Goal: Ask a question

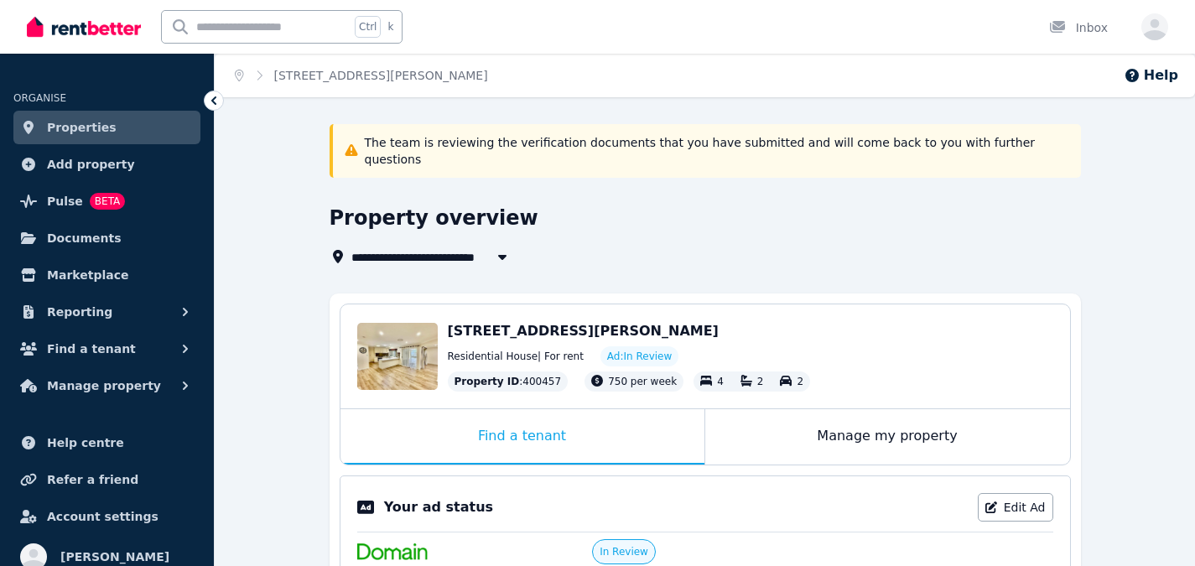
click at [86, 124] on span "Properties" at bounding box center [82, 127] width 70 height 20
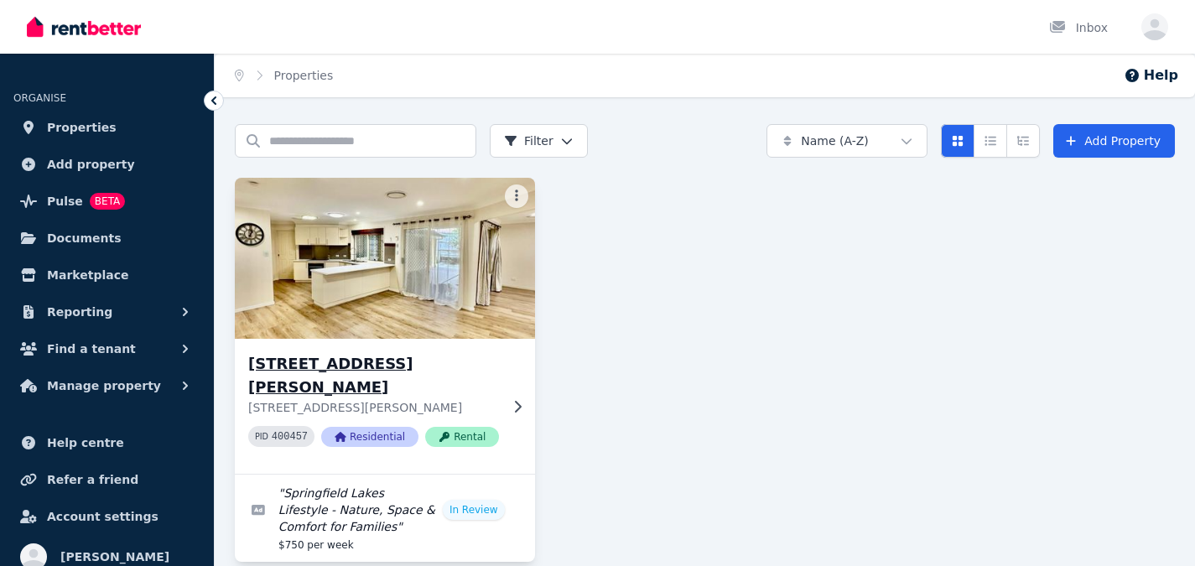
click at [410, 278] on img at bounding box center [384, 258] width 315 height 169
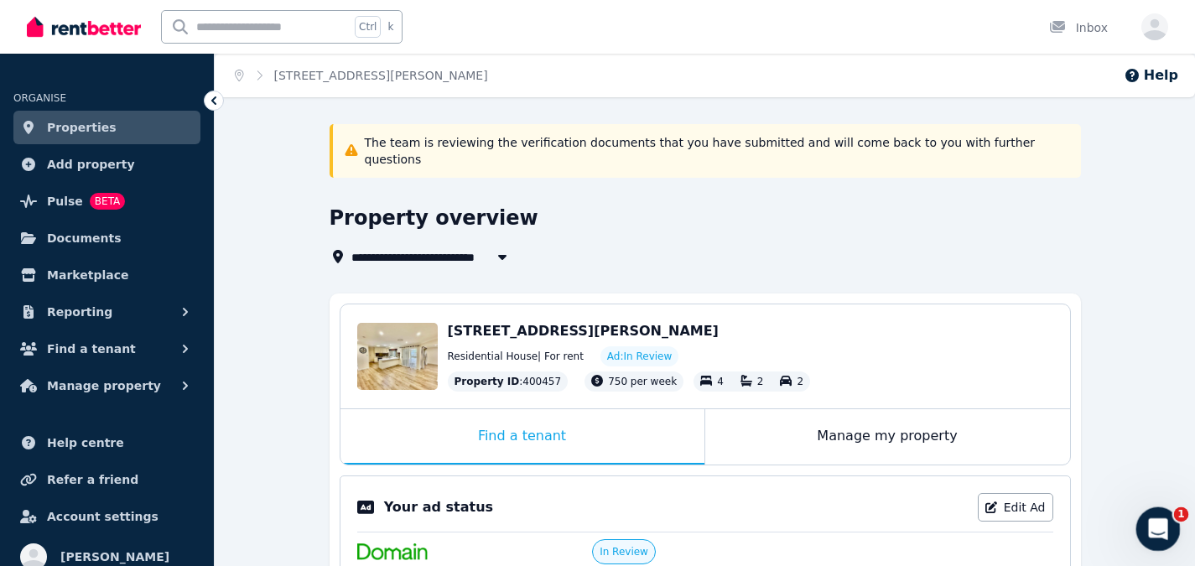
drag, startPoint x: 2284, startPoint y: 1033, endPoint x: 1148, endPoint y: 525, distance: 1244.8
click at [1146, 524] on icon "Open Intercom Messenger" at bounding box center [1157, 527] width 28 height 28
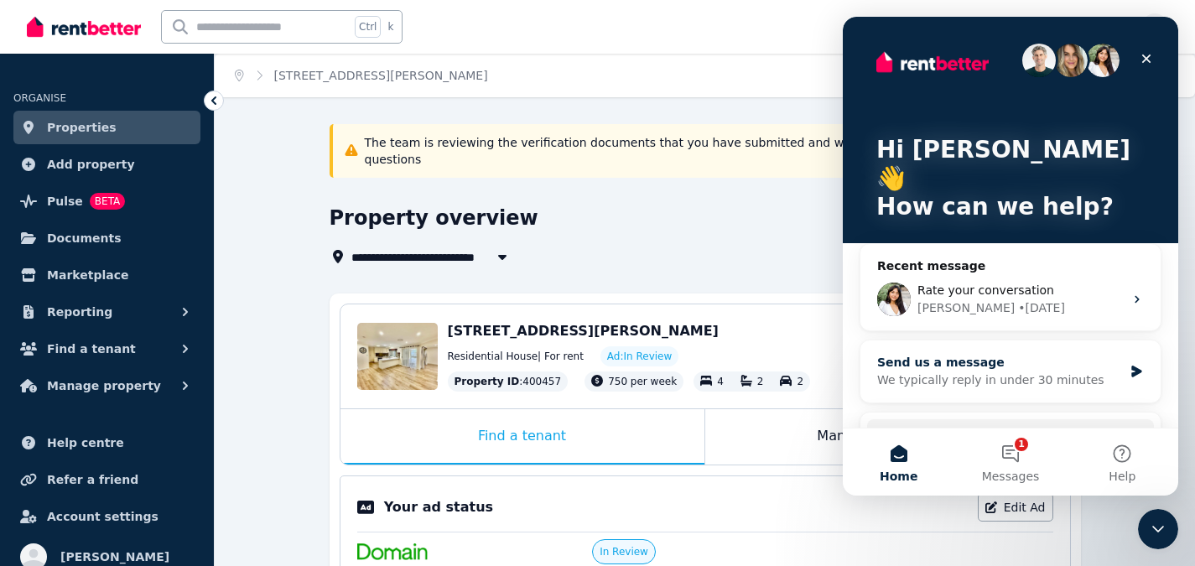
click at [1096, 372] on div "We typically reply in under 30 minutes" at bounding box center [1000, 381] width 246 height 18
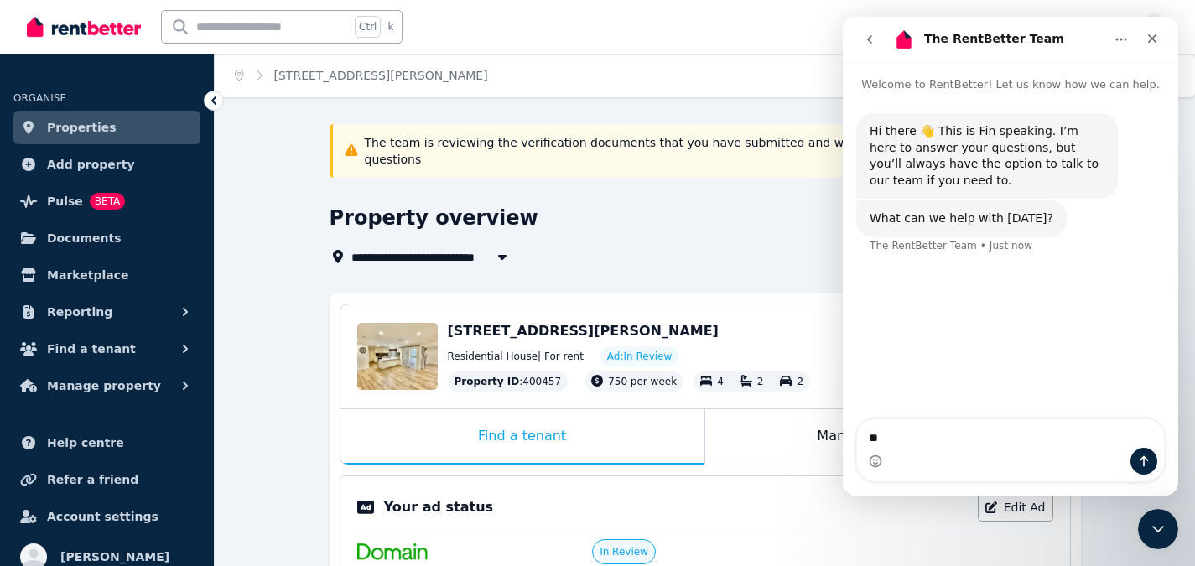
type textarea "*"
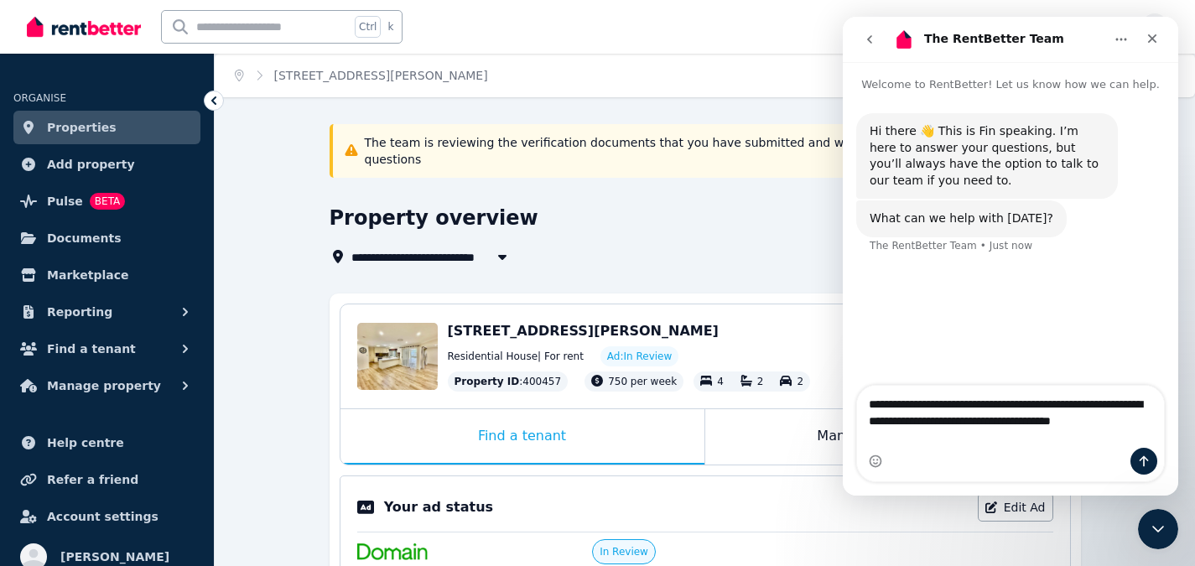
type textarea "**********"
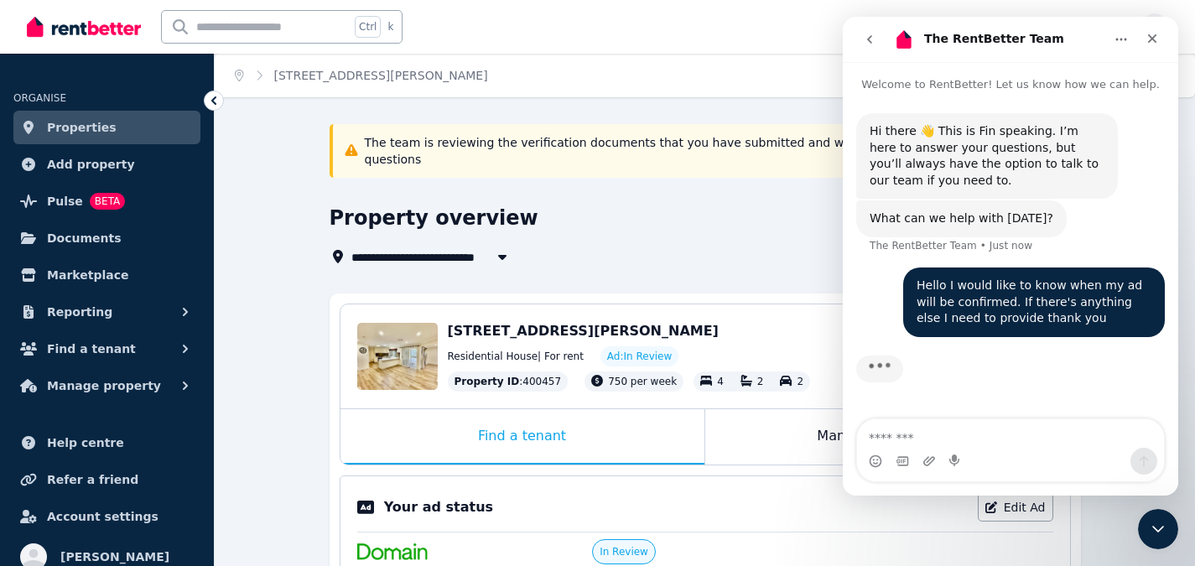
drag, startPoint x: 449, startPoint y: 314, endPoint x: 684, endPoint y: 314, distance: 234.9
click at [684, 321] on div "[STREET_ADDRESS][PERSON_NAME]" at bounding box center [751, 331] width 606 height 20
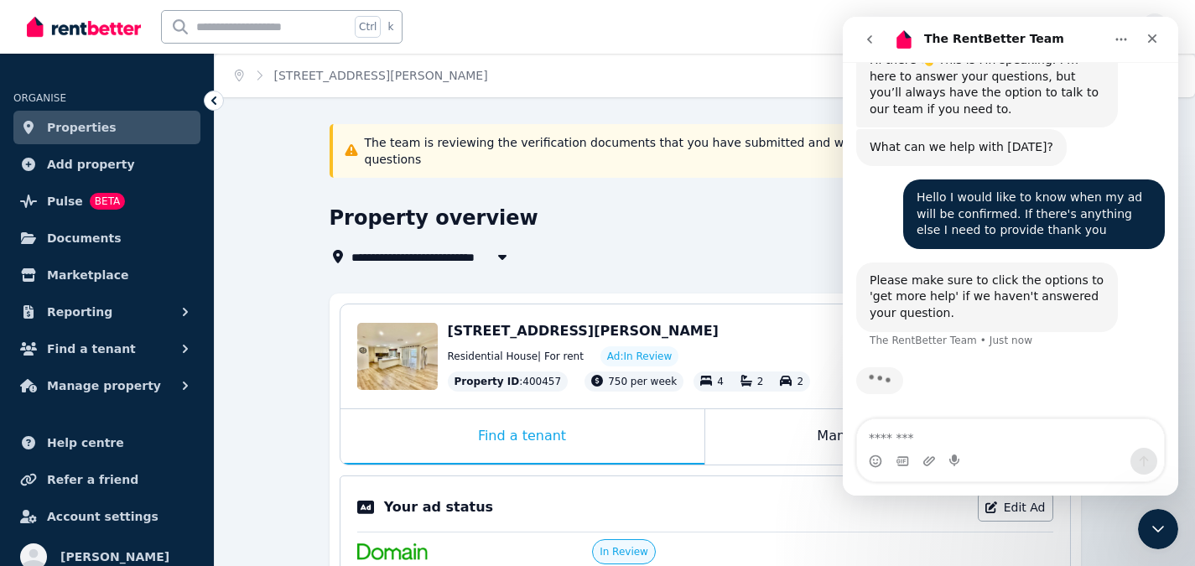
scroll to position [73, 0]
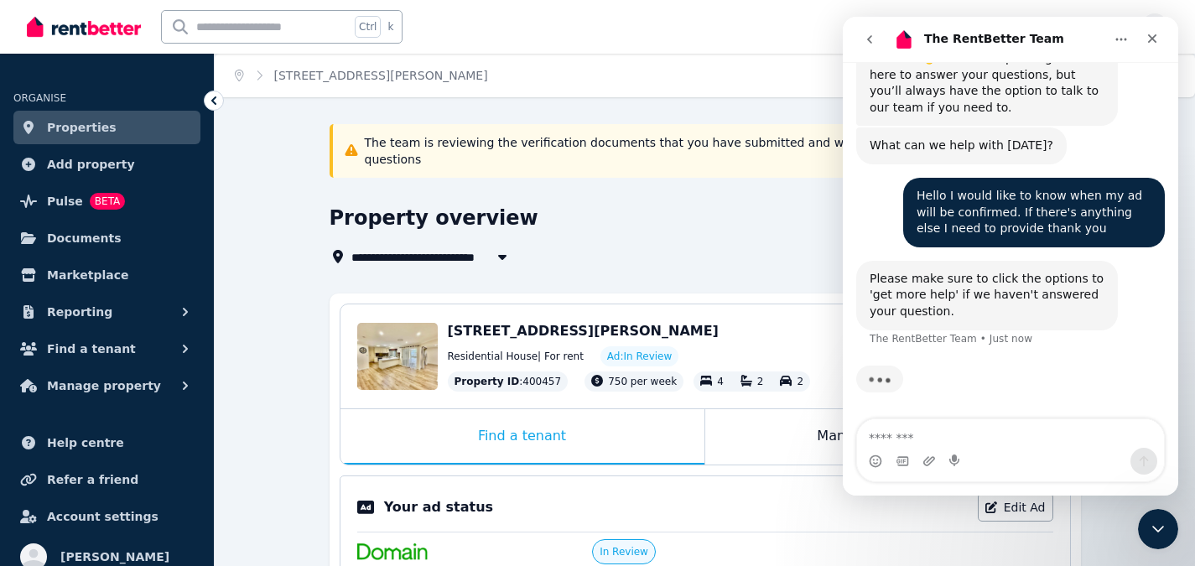
copy span "[STREET_ADDRESS][PERSON_NAME]"
click at [1012, 440] on textarea "Message…" at bounding box center [1010, 433] width 307 height 29
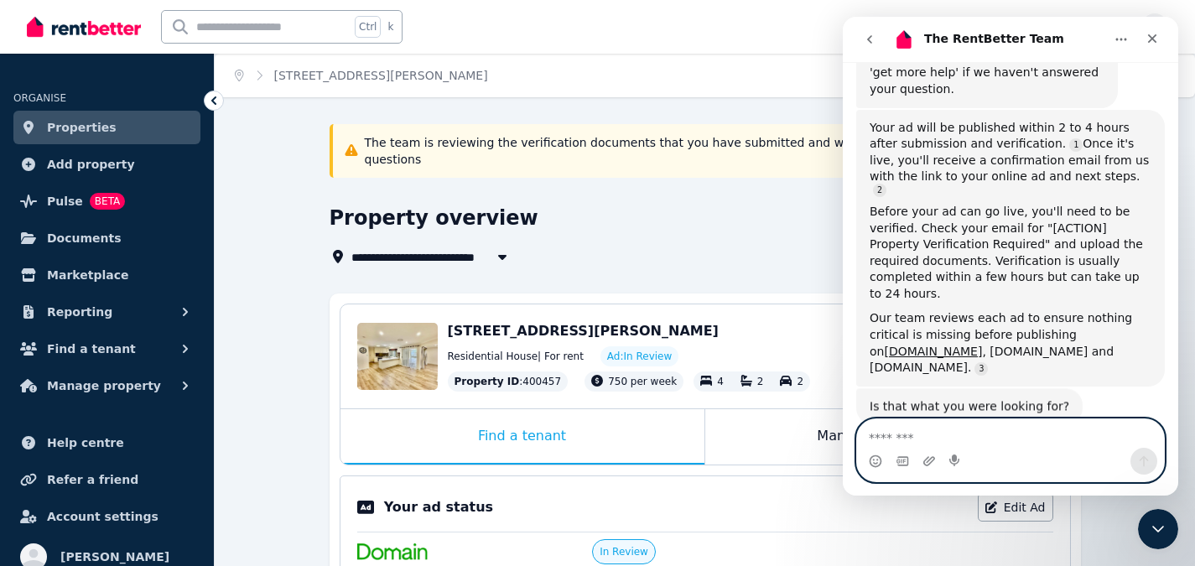
scroll to position [293, 0]
type textarea "**********"
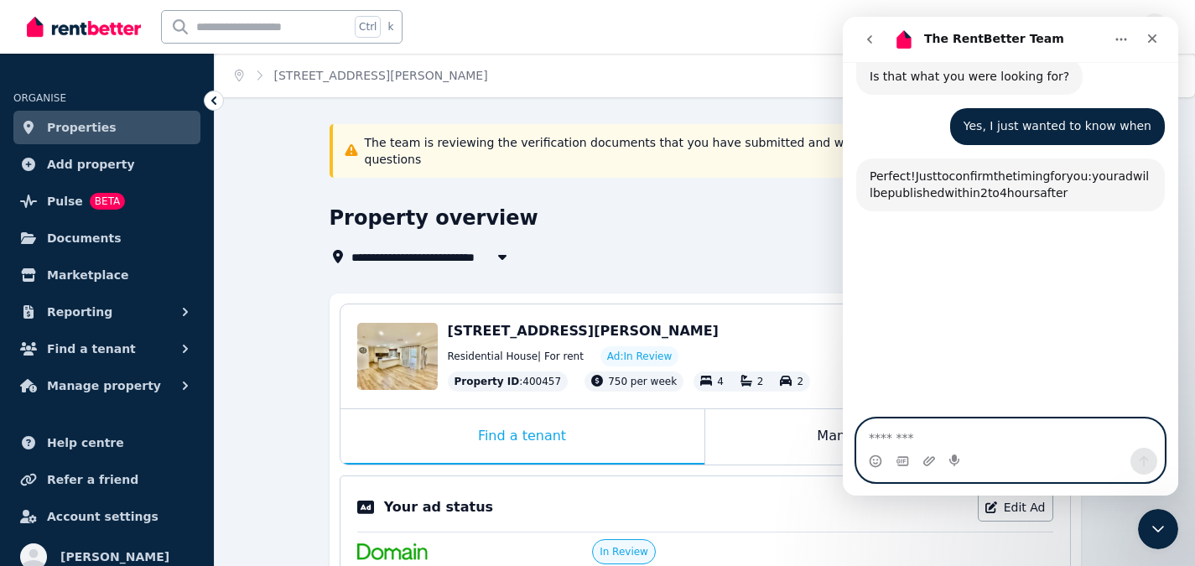
scroll to position [632, 0]
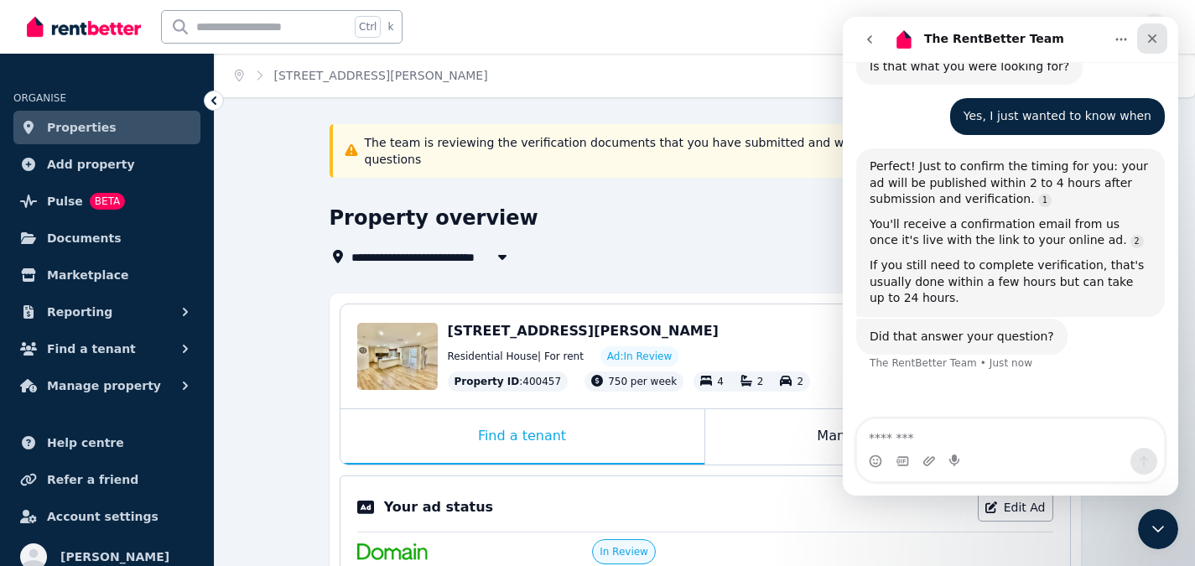
click at [1154, 37] on icon "Close" at bounding box center [1152, 38] width 9 height 9
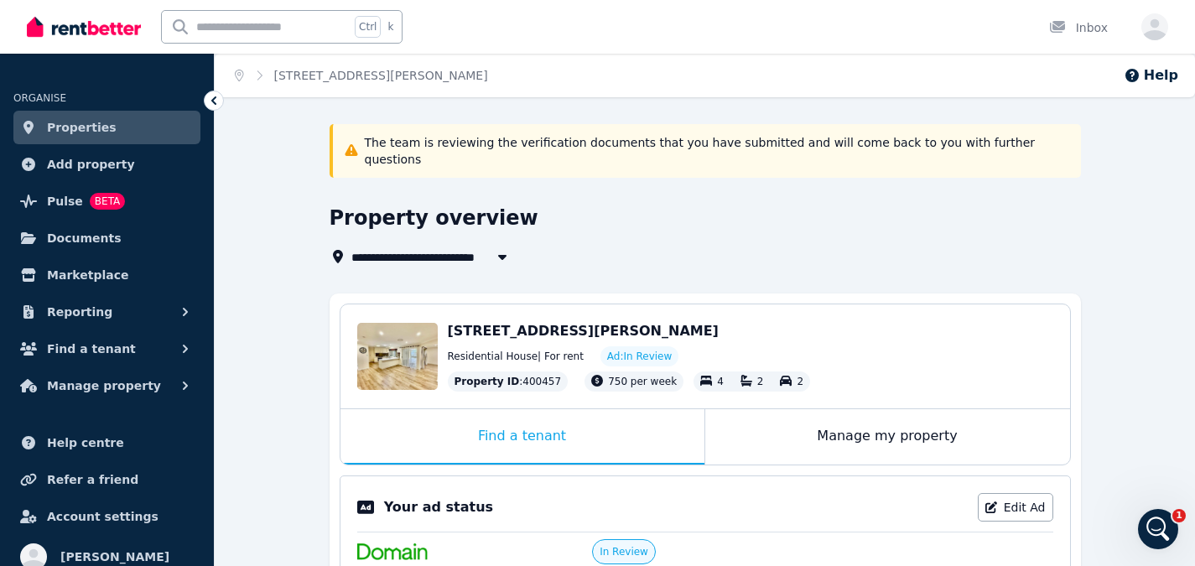
scroll to position [563, 0]
